Goal: Find specific fact

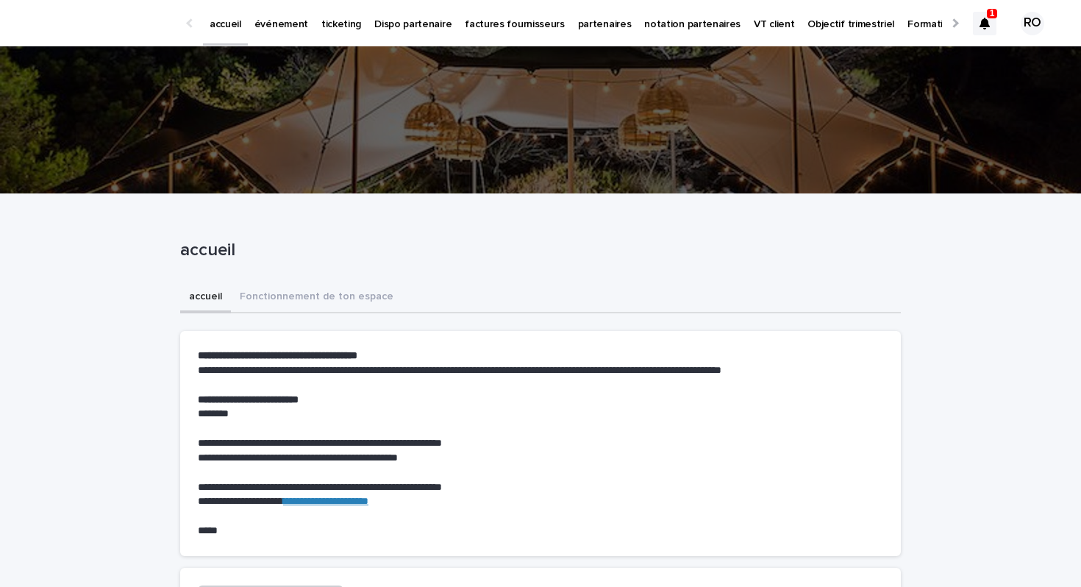
click at [988, 24] on icon at bounding box center [984, 24] width 10 height 12
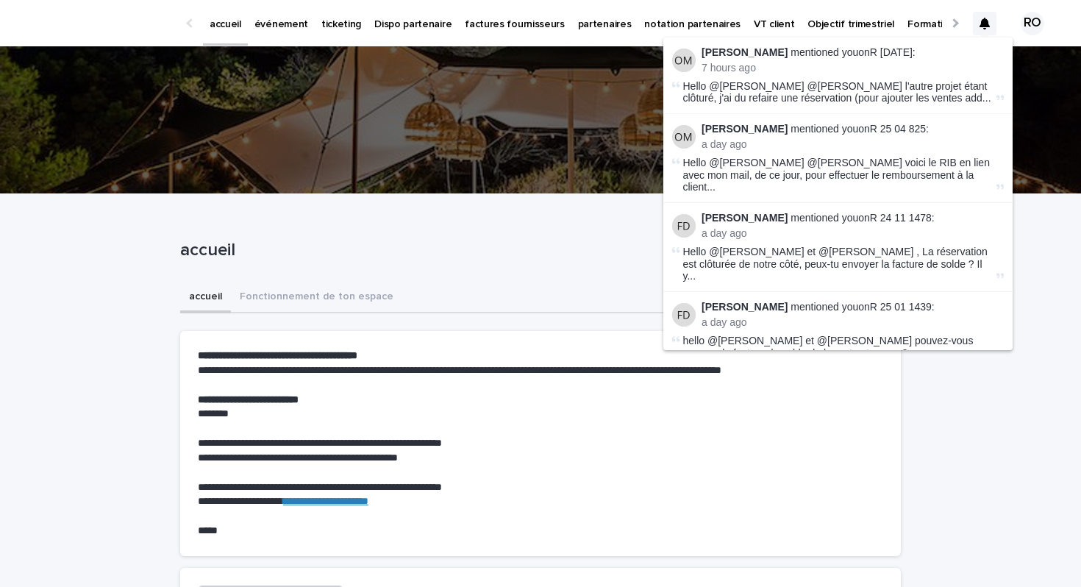
click at [802, 65] on p "7 hours ago" at bounding box center [853, 68] width 302 height 13
click at [873, 51] on link "R [DATE]" at bounding box center [891, 52] width 43 height 12
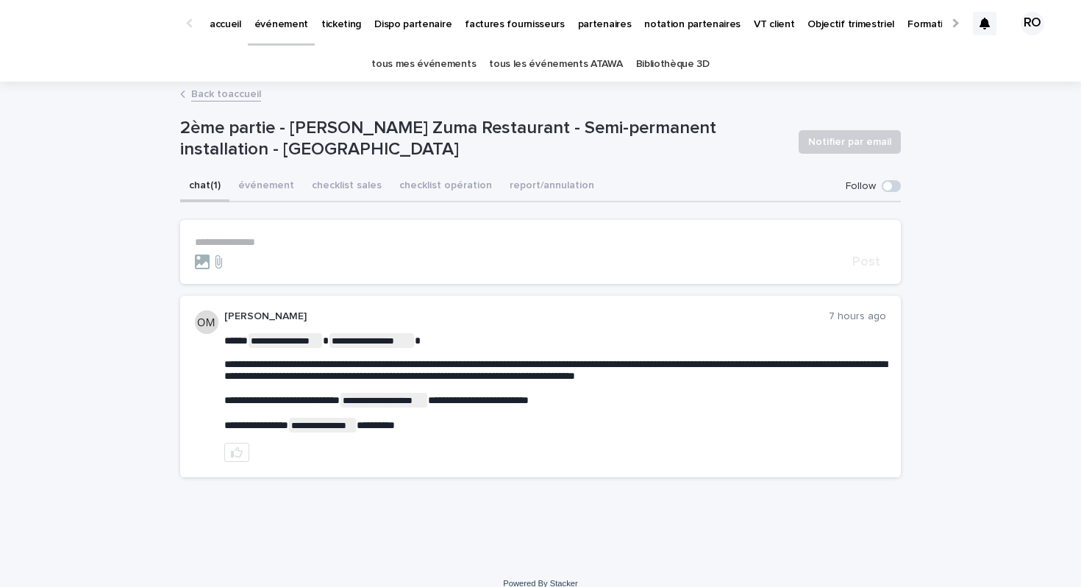
scroll to position [18, 0]
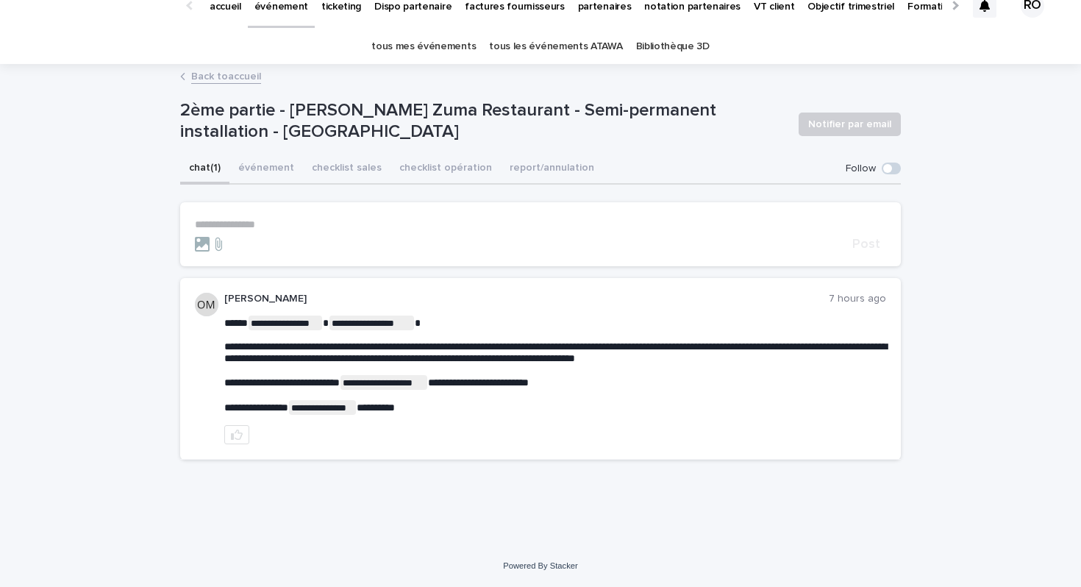
click at [269, 174] on button "événement" at bounding box center [266, 169] width 74 height 31
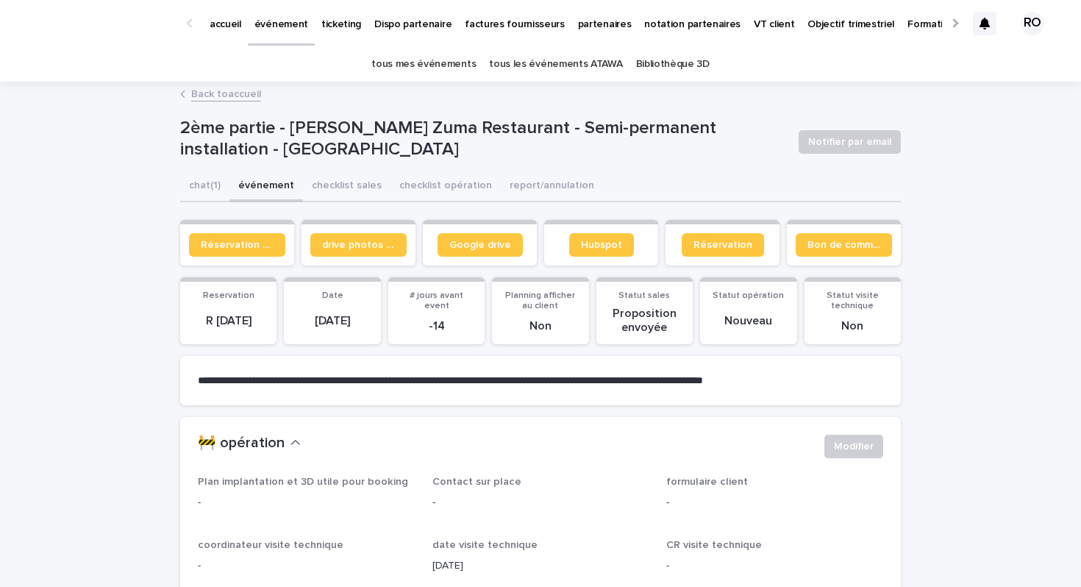
drag, startPoint x: 194, startPoint y: 318, endPoint x: 264, endPoint y: 321, distance: 69.9
click at [264, 320] on p "R [DATE]" at bounding box center [228, 321] width 79 height 14
copy p "R [DATE]"
